Goal: Task Accomplishment & Management: Manage account settings

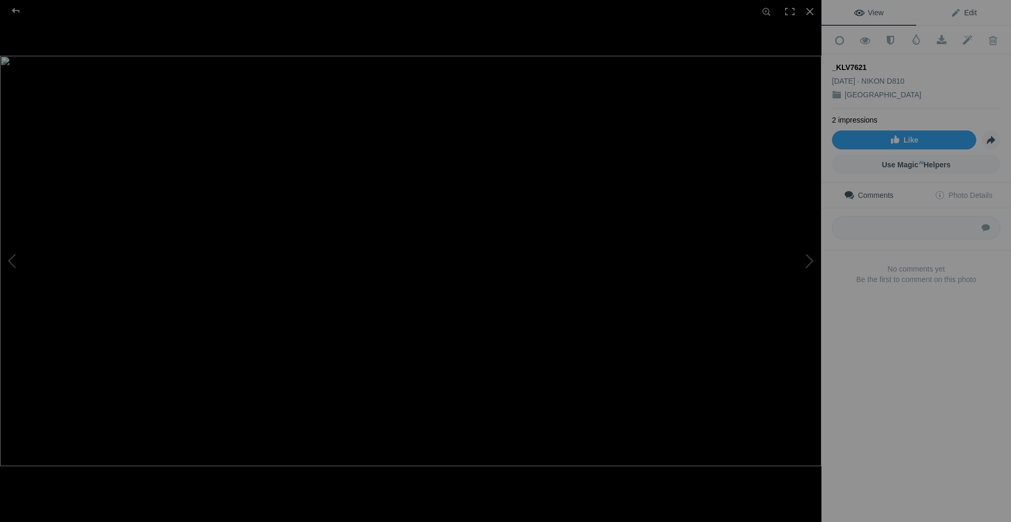
click at [955, 12] on span "Edit" at bounding box center [963, 12] width 26 height 8
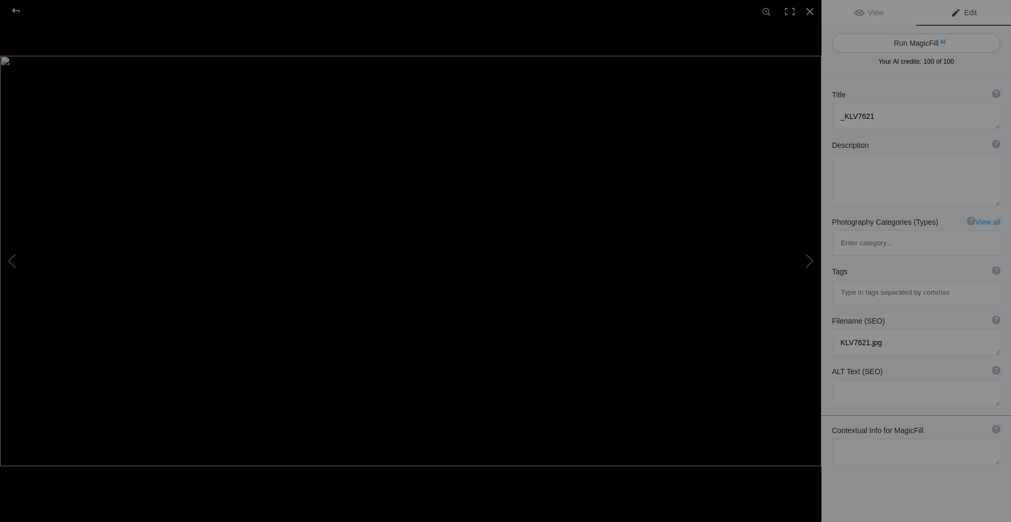
click at [918, 42] on button "Run MagicFill AI" at bounding box center [916, 43] width 168 height 19
type textarea "Majestic Coastal Cliffs at Sunrise with Mist"
type textarea "Experience the breathtaking beauty of coastal cliffs bathed in the warm hues of…"
type textarea "majestic-coastal-cliffs-sunrise-mist.jpg"
type textarea "A stunning view of coastal cliffs at sunrise, surrounded by mist and lush green…"
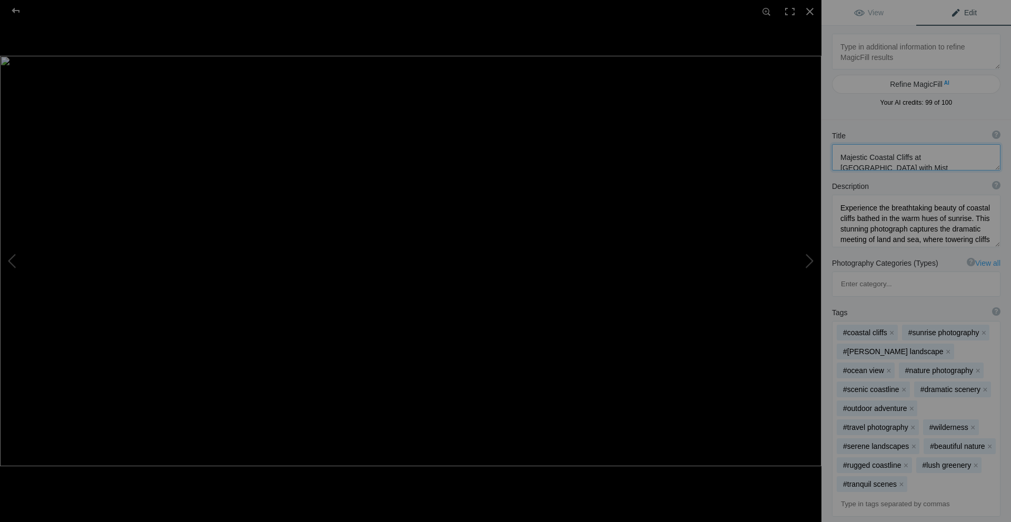
drag, startPoint x: 979, startPoint y: 157, endPoint x: 946, endPoint y: 157, distance: 33.2
click at [946, 157] on textarea at bounding box center [916, 157] width 168 height 26
type textarea "Majestic Coastal Cliffs at Sunrise"
click at [874, 17] on span "View" at bounding box center [868, 12] width 29 height 8
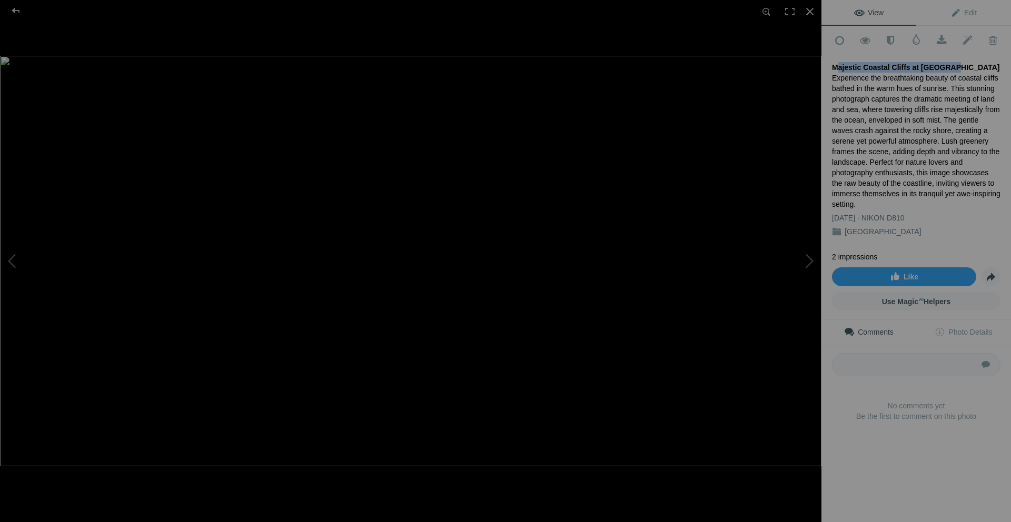
drag, startPoint x: 941, startPoint y: 63, endPoint x: 833, endPoint y: 69, distance: 108.1
click at [833, 69] on div "Majestic Coastal Cliffs at Sunrise" at bounding box center [916, 67] width 168 height 11
copy div "Majestic Coastal Cliffs at Sunrise"
click at [15, 7] on div at bounding box center [16, 10] width 38 height 21
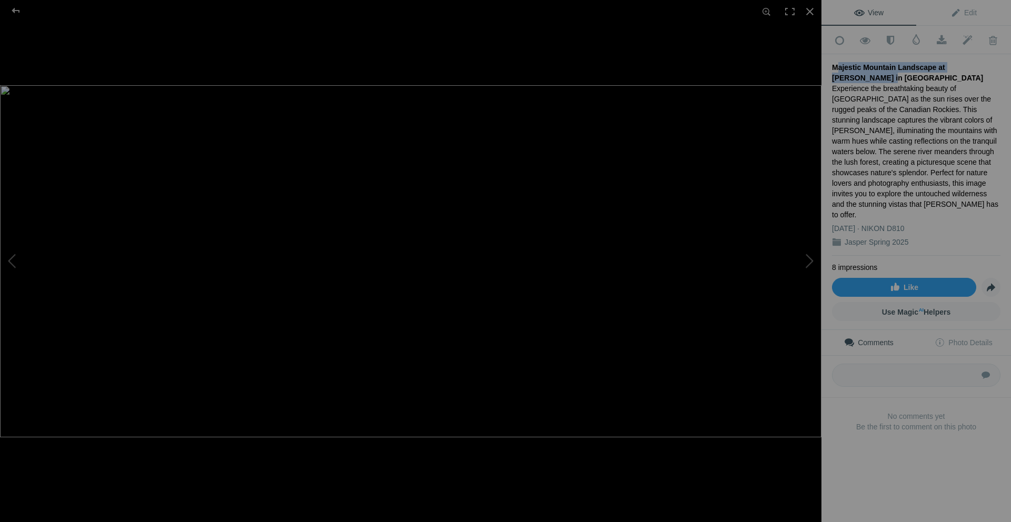
drag, startPoint x: 990, startPoint y: 66, endPoint x: 833, endPoint y: 66, distance: 156.9
click at [833, 66] on div "Majestic Mountain Landscape at [PERSON_NAME] in [GEOGRAPHIC_DATA]" at bounding box center [916, 72] width 168 height 21
copy div "Majestic Mountain Landscape at Dawn in Jasper"
click at [11, 11] on div at bounding box center [16, 10] width 38 height 21
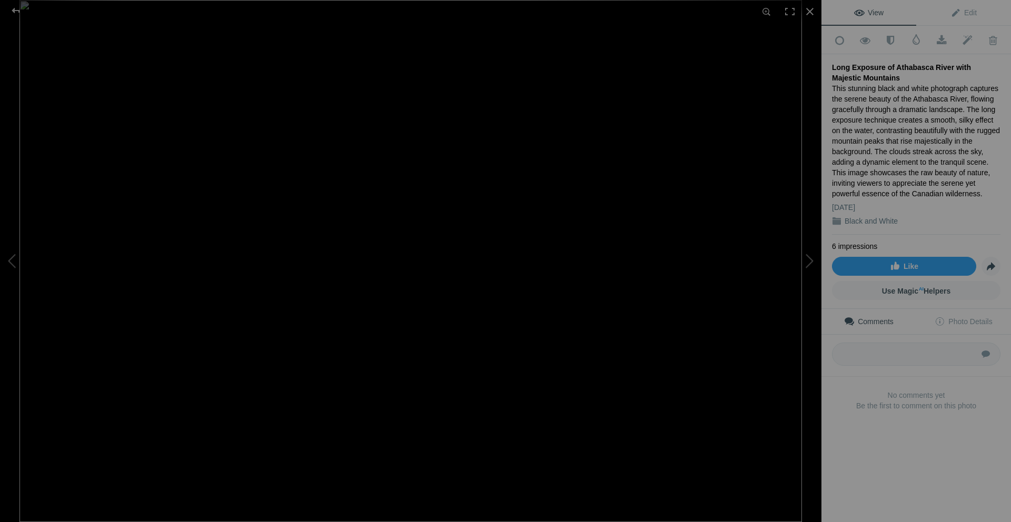
drag, startPoint x: 889, startPoint y: 65, endPoint x: 885, endPoint y: 72, distance: 8.3
click at [885, 72] on div "Long Exposure of Athabasca River with Majestic Mountains" at bounding box center [916, 72] width 168 height 21
copy div "Athabasca River with Majestic Mountains"
click at [13, 7] on div at bounding box center [16, 10] width 38 height 21
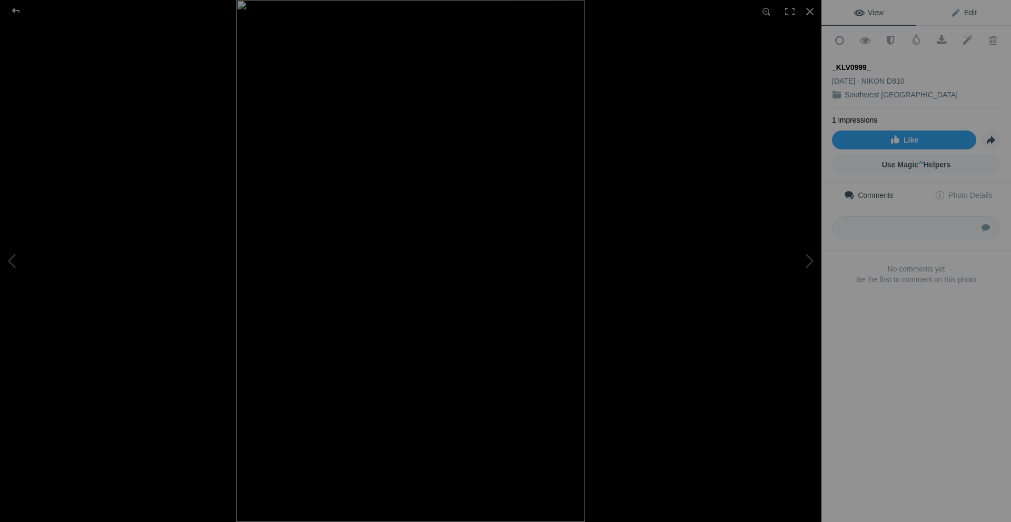
click at [959, 12] on span "Edit" at bounding box center [963, 12] width 26 height 8
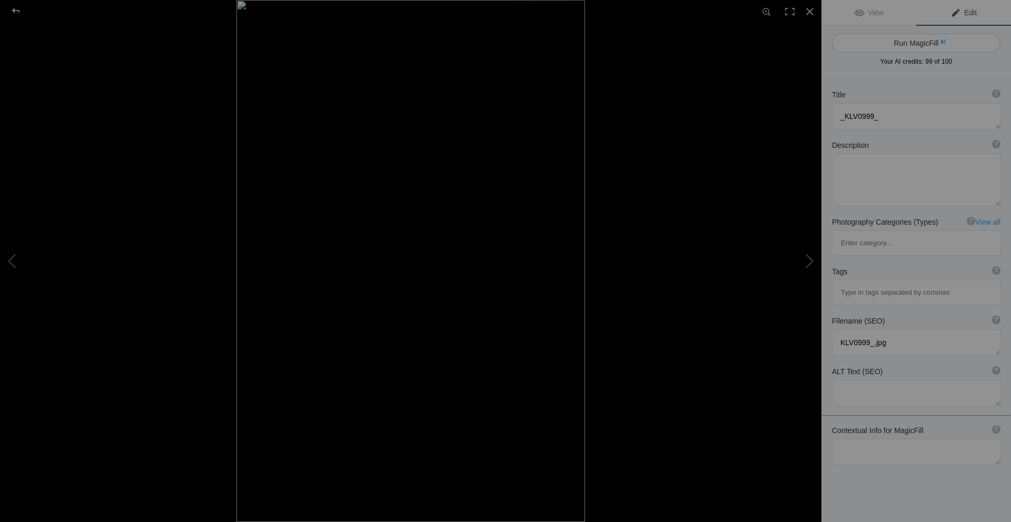
click at [917, 42] on button "Run MagicFill AI" at bounding box center [916, 43] width 168 height 19
type textarea "Stunning Mountain Landscape with Wildflowers at Sunset"
type textarea "Experience the breathtaking beauty of a serene mountain landscape, where vibran…"
type textarea "stunning-mountain-landscape-wildflowers-sunset.jpg"
type textarea "A picturesque mountain landscape featuring vibrant wildflowers in the foregroun…"
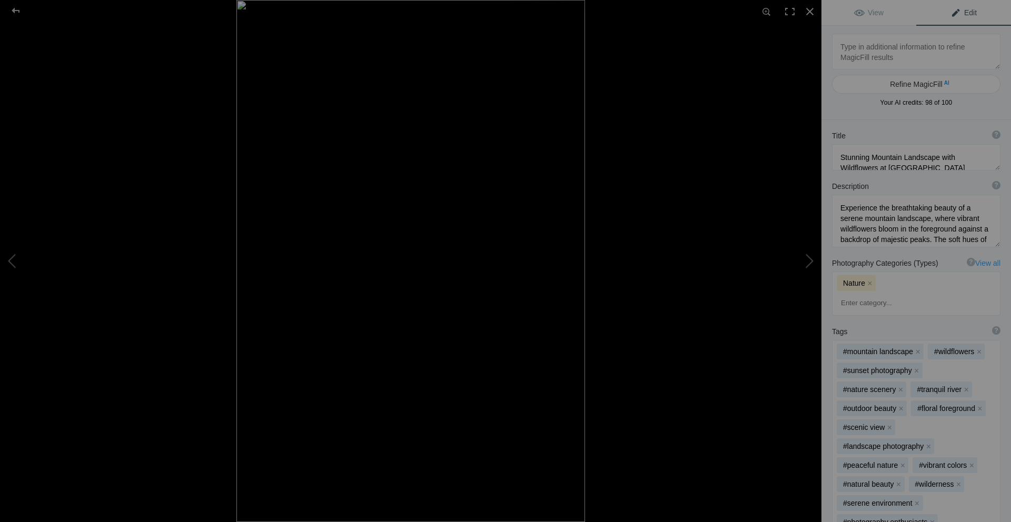
scroll to position [11, 0]
drag, startPoint x: 911, startPoint y: 158, endPoint x: 900, endPoint y: 158, distance: 10.5
click at [900, 158] on textarea at bounding box center [916, 157] width 168 height 26
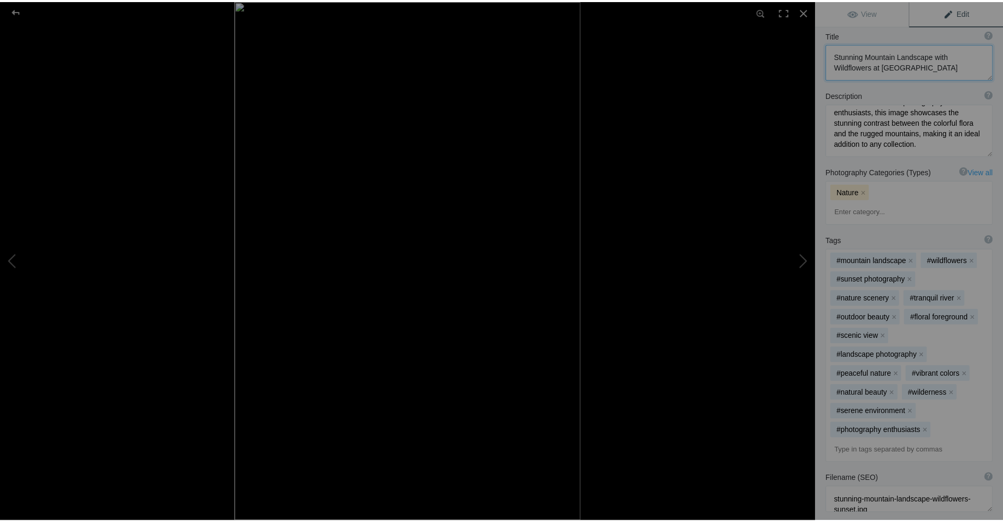
scroll to position [0, 0]
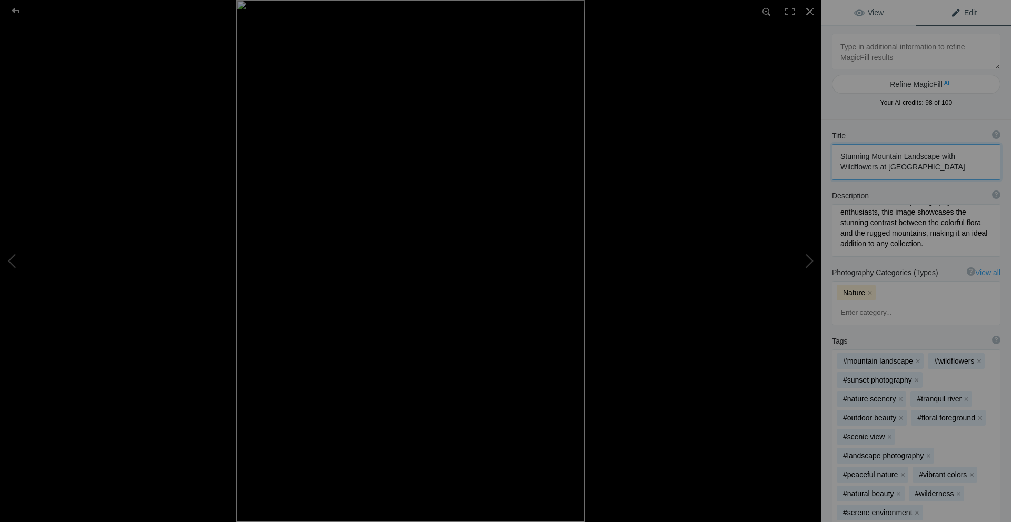
type textarea "Stunning Mountain Landscape with Wildflowers at Sunrise"
click at [883, 14] on link "View" at bounding box center [868, 12] width 95 height 25
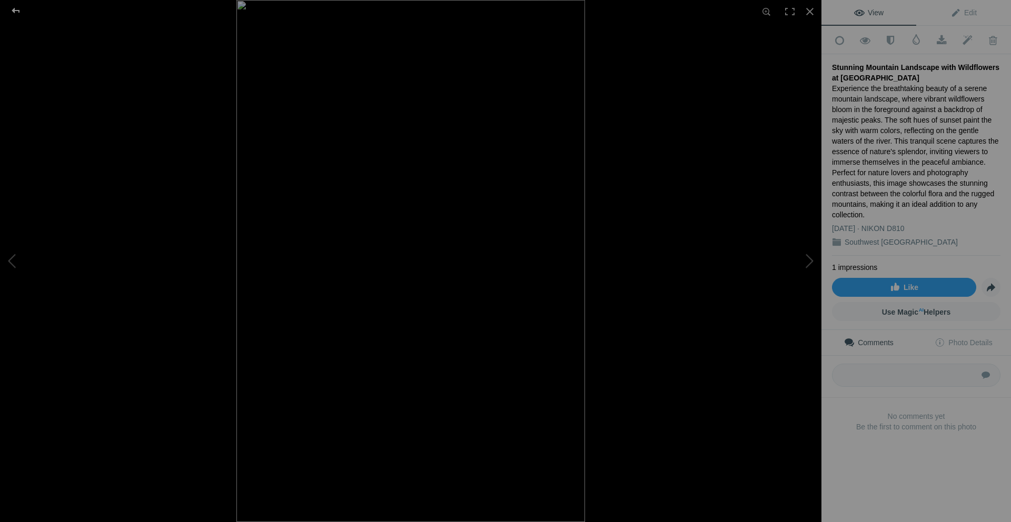
click at [14, 7] on div at bounding box center [16, 10] width 38 height 21
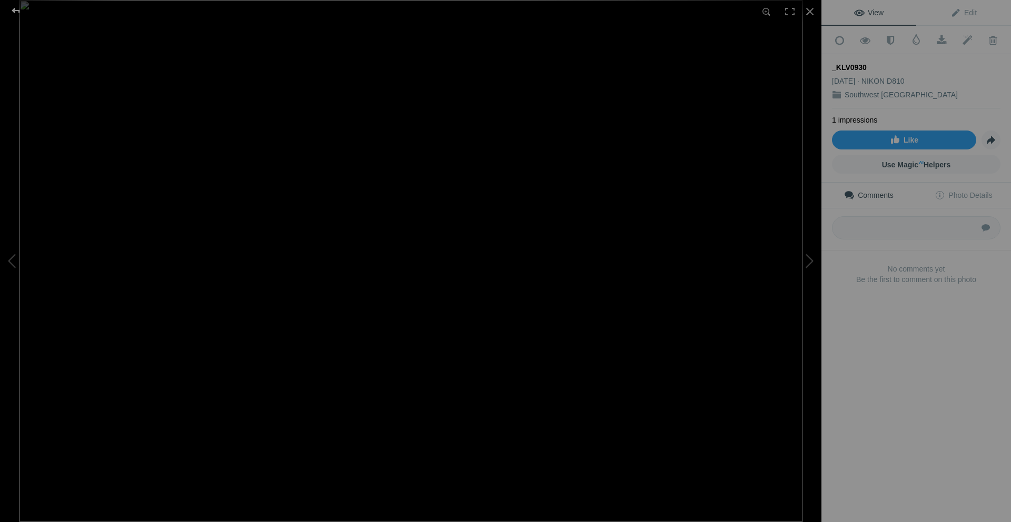
click at [15, 14] on div at bounding box center [16, 10] width 38 height 21
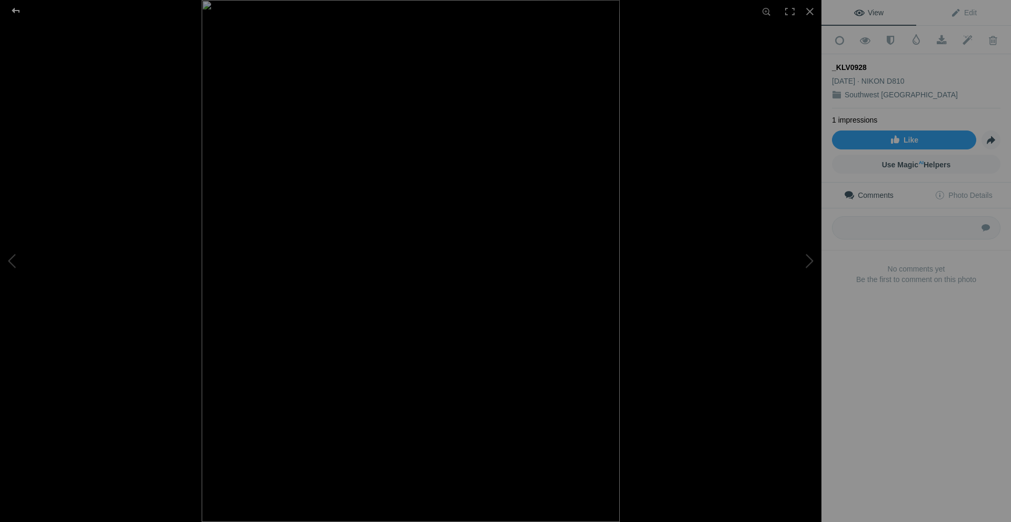
click at [18, 14] on div at bounding box center [16, 10] width 38 height 21
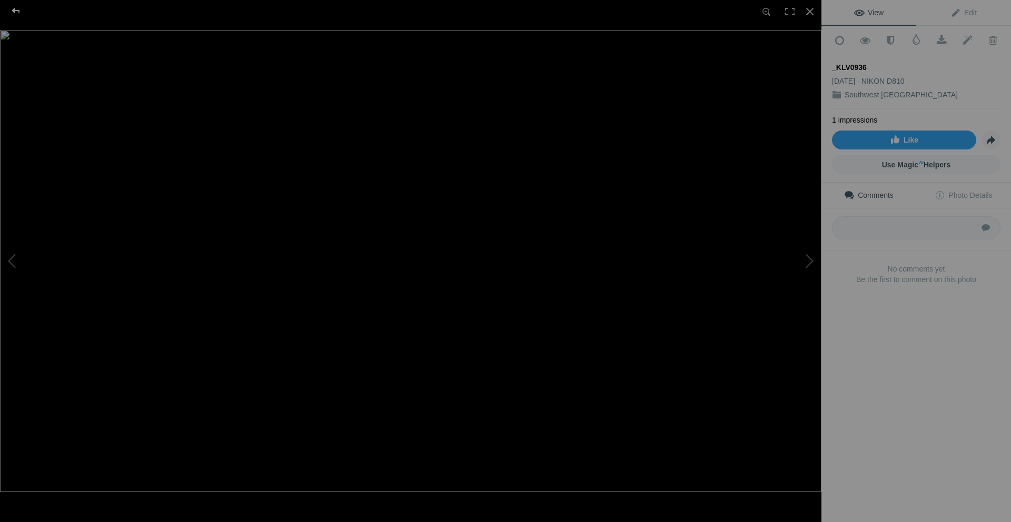
click at [14, 16] on div at bounding box center [16, 10] width 38 height 21
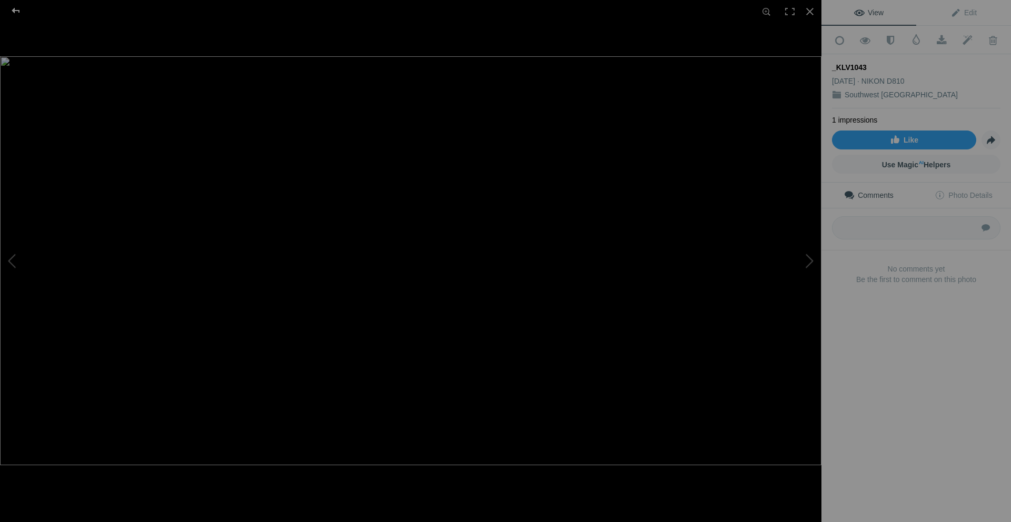
click at [14, 7] on div at bounding box center [16, 10] width 38 height 21
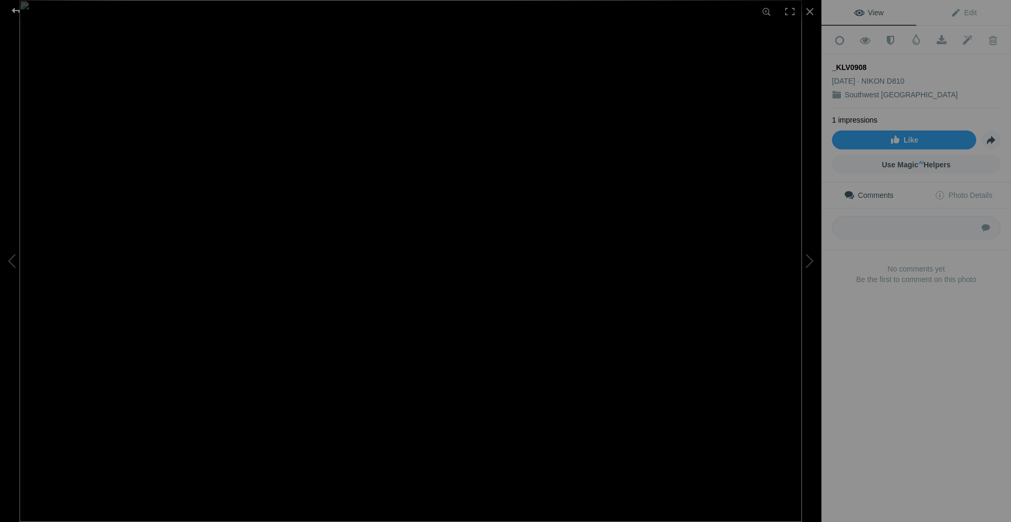
click at [14, 10] on div at bounding box center [16, 10] width 38 height 21
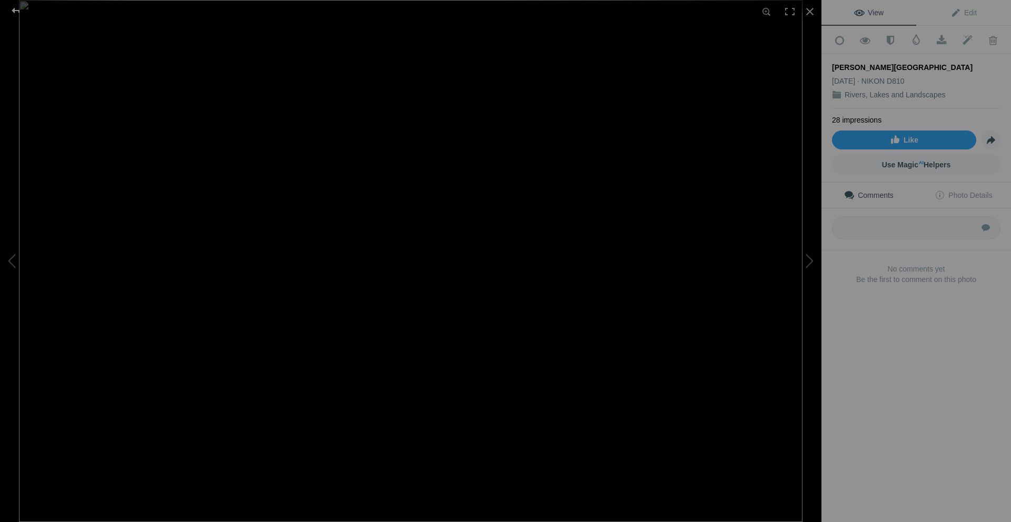
click at [17, 14] on div at bounding box center [16, 10] width 38 height 21
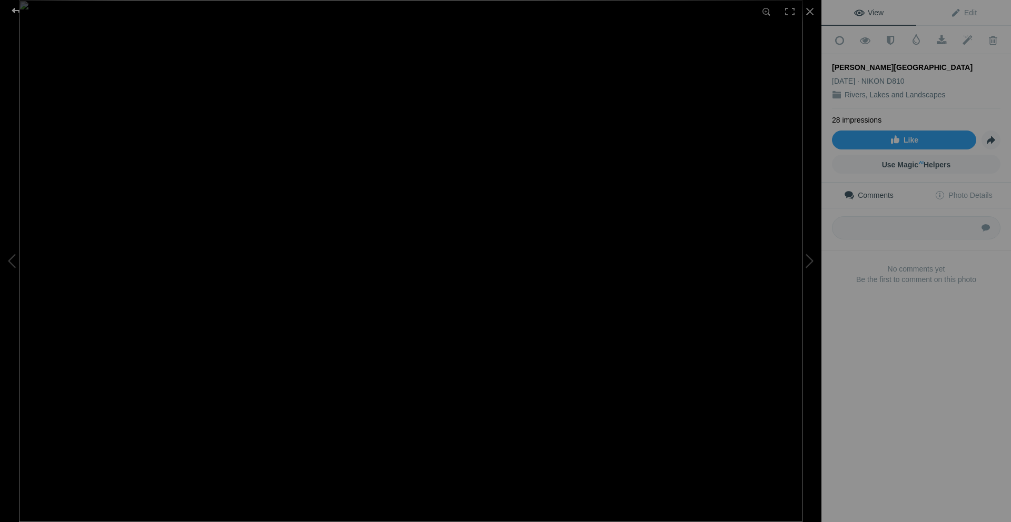
click at [15, 14] on div at bounding box center [16, 10] width 38 height 21
